Goal: Information Seeking & Learning: Learn about a topic

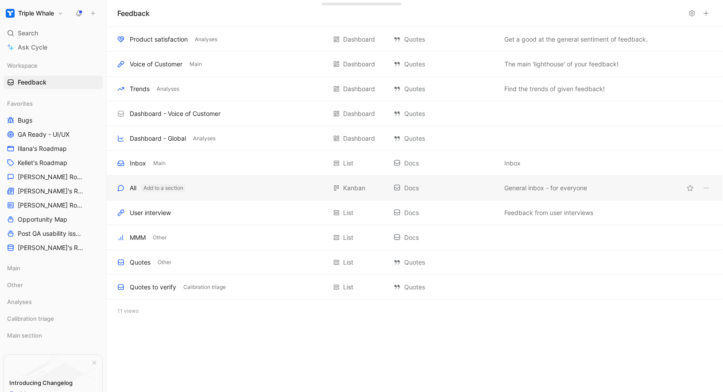
click at [181, 186] on button "Add to a section" at bounding box center [163, 188] width 43 height 8
click at [237, 188] on div "All Add to a section" at bounding box center [221, 188] width 209 height 11
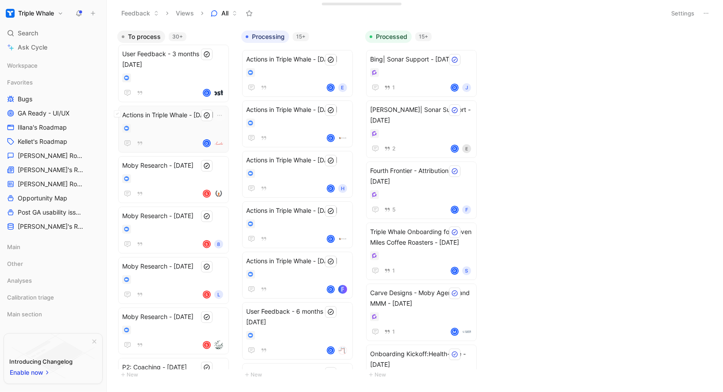
scroll to position [503, 0]
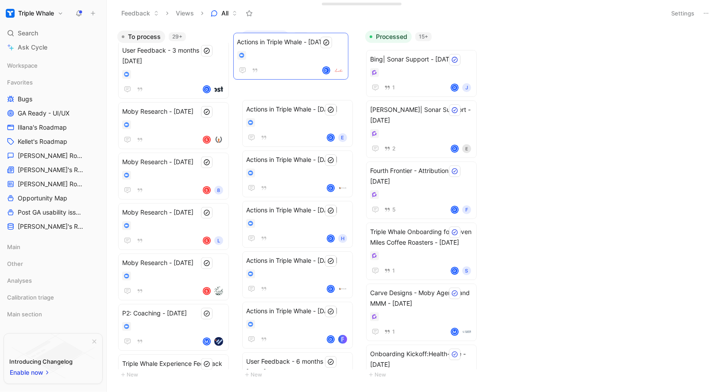
drag, startPoint x: 165, startPoint y: 132, endPoint x: 281, endPoint y: 67, distance: 132.8
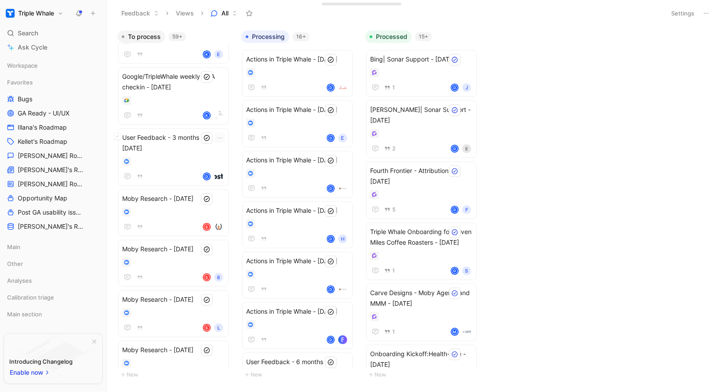
scroll to position [419, 0]
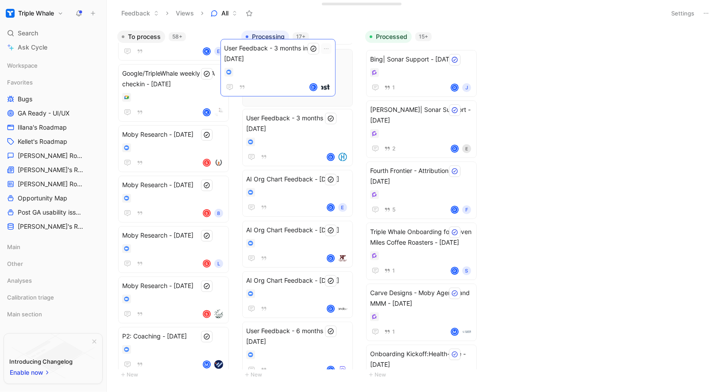
drag, startPoint x: 166, startPoint y: 160, endPoint x: 269, endPoint y: 76, distance: 132.4
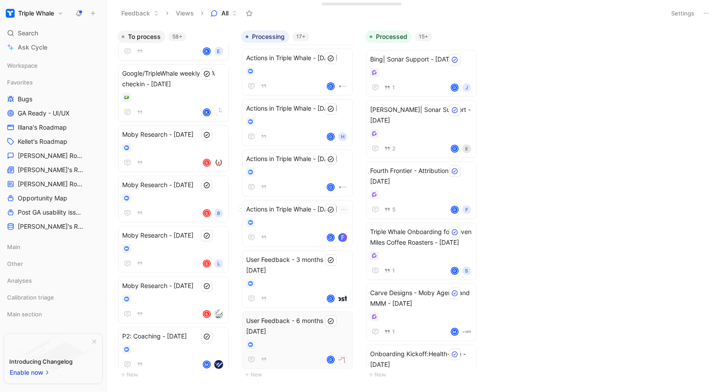
scroll to position [0, 0]
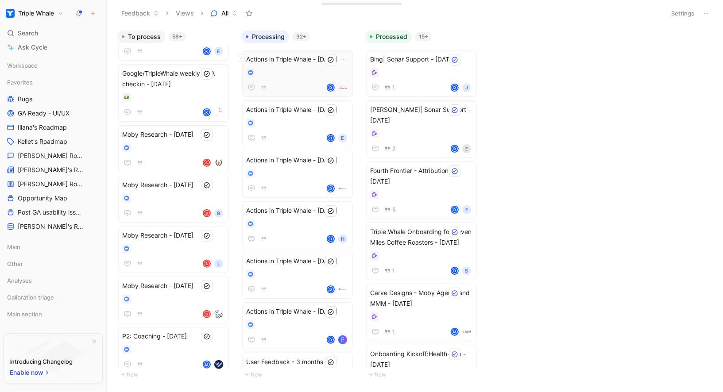
click at [315, 78] on div "Actions in Triple Whale - [DATE] D" at bounding box center [297, 73] width 103 height 39
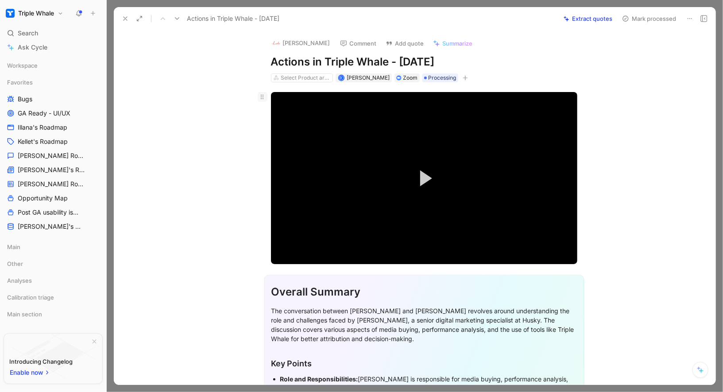
click at [262, 98] on icon at bounding box center [261, 96] width 7 height 7
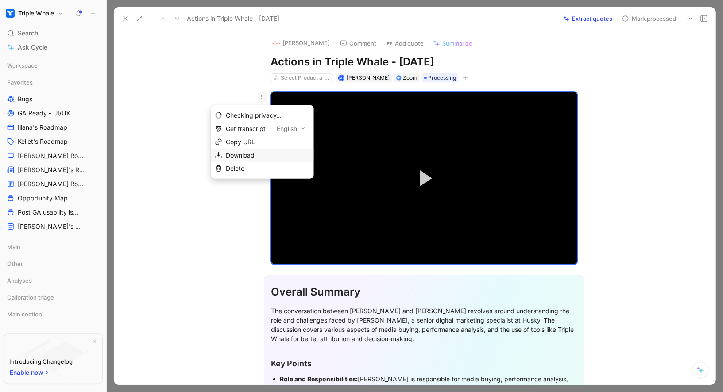
click at [256, 151] on div "Download" at bounding box center [268, 155] width 84 height 11
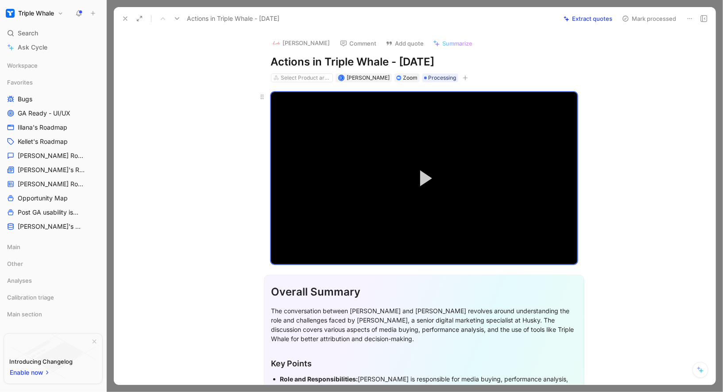
click at [423, 190] on button "Play Video" at bounding box center [424, 178] width 40 height 40
click at [279, 244] on div "Loaded : 1.11% 0:02:16 0:00:01" at bounding box center [424, 244] width 306 height 1
click at [387, 182] on video "Video Player" at bounding box center [424, 178] width 306 height 172
click at [570, 255] on span "Video Player" at bounding box center [569, 255] width 16 height 0
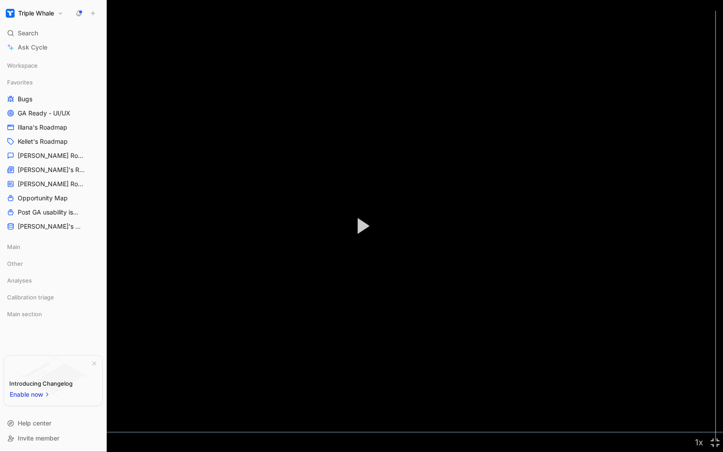
click at [416, 279] on video "Video Player" at bounding box center [361, 226] width 723 height 452
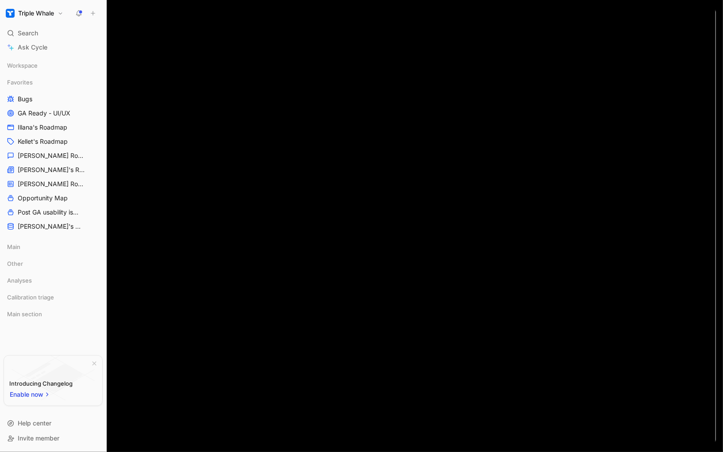
click at [458, 316] on video "Video Player" at bounding box center [361, 226] width 723 height 452
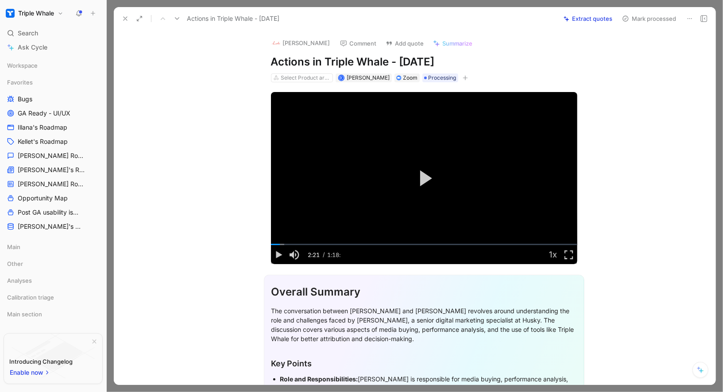
click at [689, 18] on icon at bounding box center [689, 18] width 7 height 7
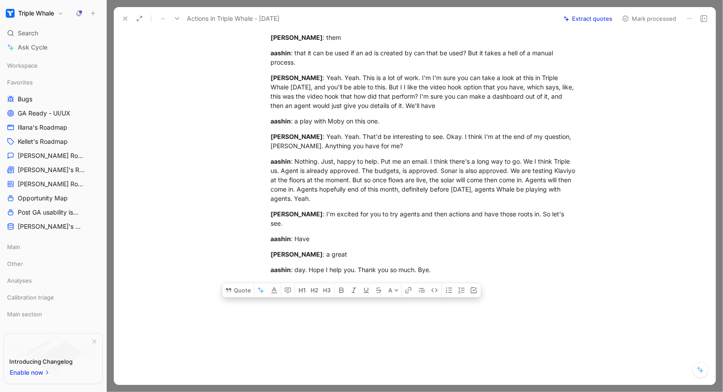
scroll to position [13015, 0]
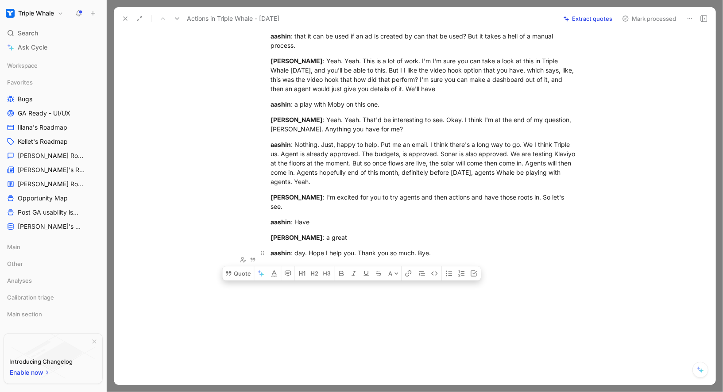
drag, startPoint x: 272, startPoint y: 76, endPoint x: 434, endPoint y: 255, distance: 241.5
copy div "Transcript: aashin : Hi, [PERSON_NAME] : [PERSON_NAME]. aashin : Hello. [PERSON…"
